Goal: Task Accomplishment & Management: Complete application form

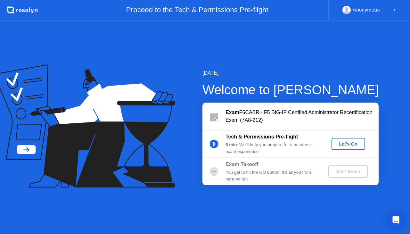
click at [347, 144] on div "Let's Go" at bounding box center [348, 143] width 28 height 5
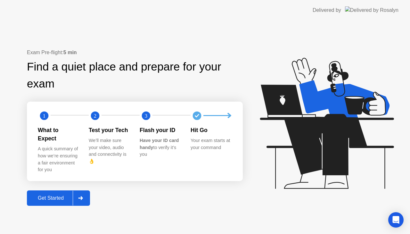
click at [54, 195] on div "Get Started" at bounding box center [51, 198] width 44 height 6
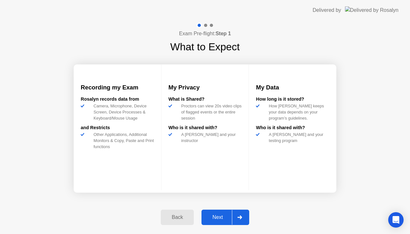
click at [216, 218] on div "Next" at bounding box center [217, 217] width 28 height 6
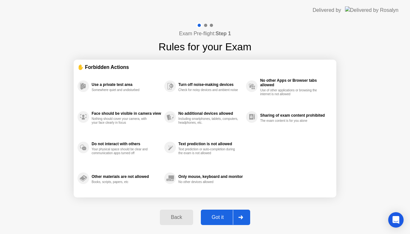
click at [222, 218] on div "Got it" at bounding box center [218, 217] width 30 height 6
select select "**********"
select select "*******"
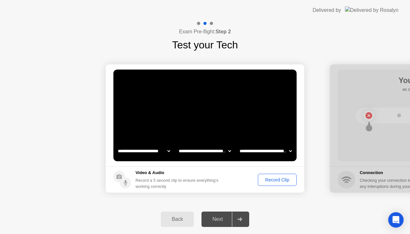
click at [272, 179] on div "Record Clip" at bounding box center [277, 179] width 34 height 5
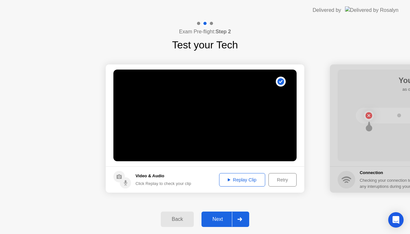
click at [238, 180] on div "Replay Clip" at bounding box center [242, 179] width 42 height 5
click at [245, 179] on div "Replay Clip" at bounding box center [242, 179] width 42 height 5
click at [218, 220] on div "Next" at bounding box center [217, 219] width 28 height 6
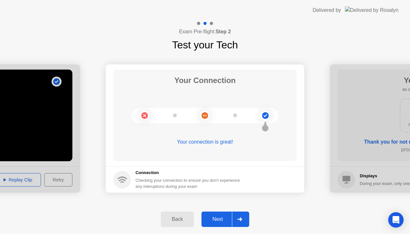
click at [220, 218] on div "Next" at bounding box center [217, 219] width 28 height 6
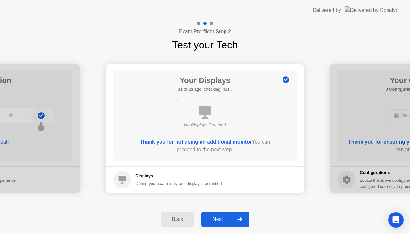
click at [213, 216] on div "Next" at bounding box center [217, 219] width 28 height 6
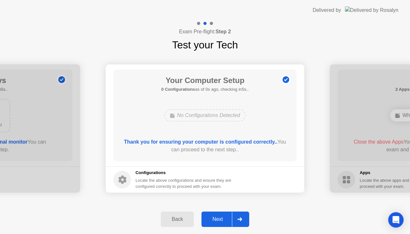
click at [212, 218] on div "Next" at bounding box center [217, 219] width 28 height 6
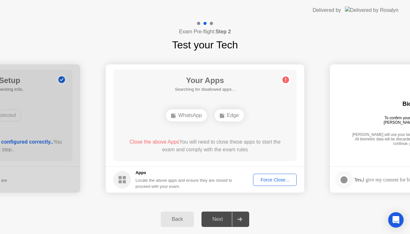
click at [276, 179] on div "Force Close..." at bounding box center [274, 179] width 39 height 5
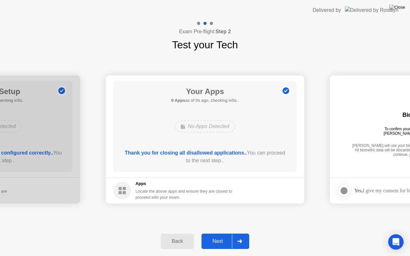
click at [219, 233] on div "Next" at bounding box center [217, 241] width 28 height 6
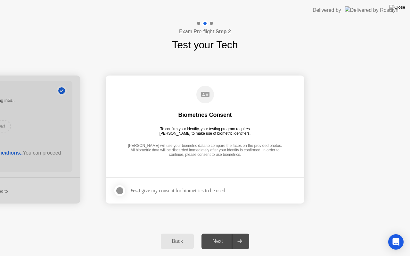
click at [120, 193] on div at bounding box center [120, 191] width 8 height 8
click at [216, 233] on div "Next" at bounding box center [217, 241] width 28 height 6
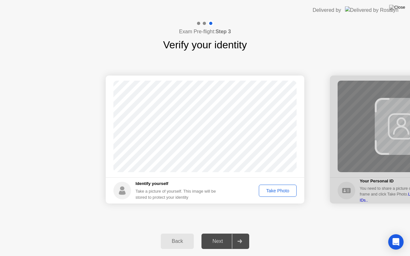
click at [273, 188] on div "Take Photo" at bounding box center [277, 190] width 33 height 5
click at [219, 233] on div "Next" at bounding box center [217, 241] width 28 height 6
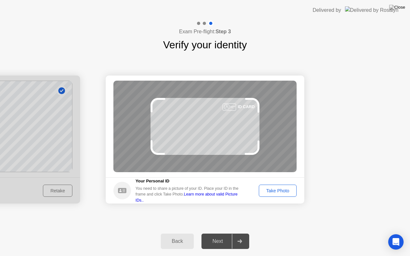
click at [285, 192] on div "Take Photo" at bounding box center [277, 190] width 33 height 5
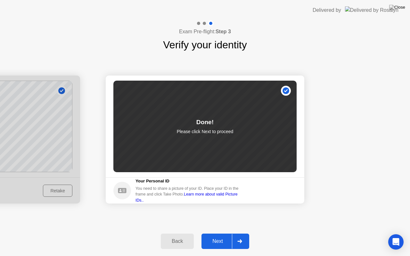
click at [219, 233] on div "Next" at bounding box center [217, 241] width 28 height 6
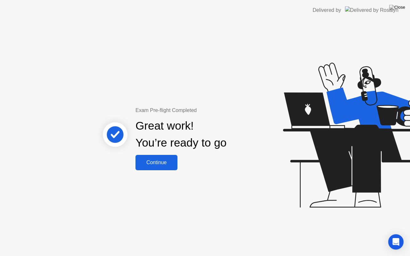
click at [164, 162] on div "Continue" at bounding box center [156, 163] width 38 height 6
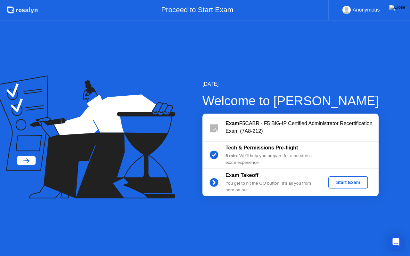
click at [351, 180] on div "Start Exam" at bounding box center [348, 182] width 34 height 5
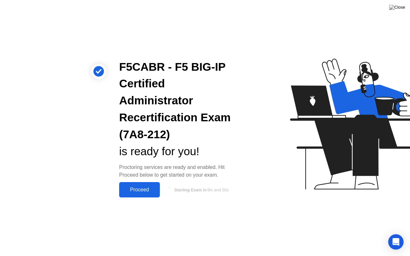
click at [141, 188] on div "Proceed" at bounding box center [139, 190] width 37 height 6
